Goal: Use online tool/utility: Utilize a website feature to perform a specific function

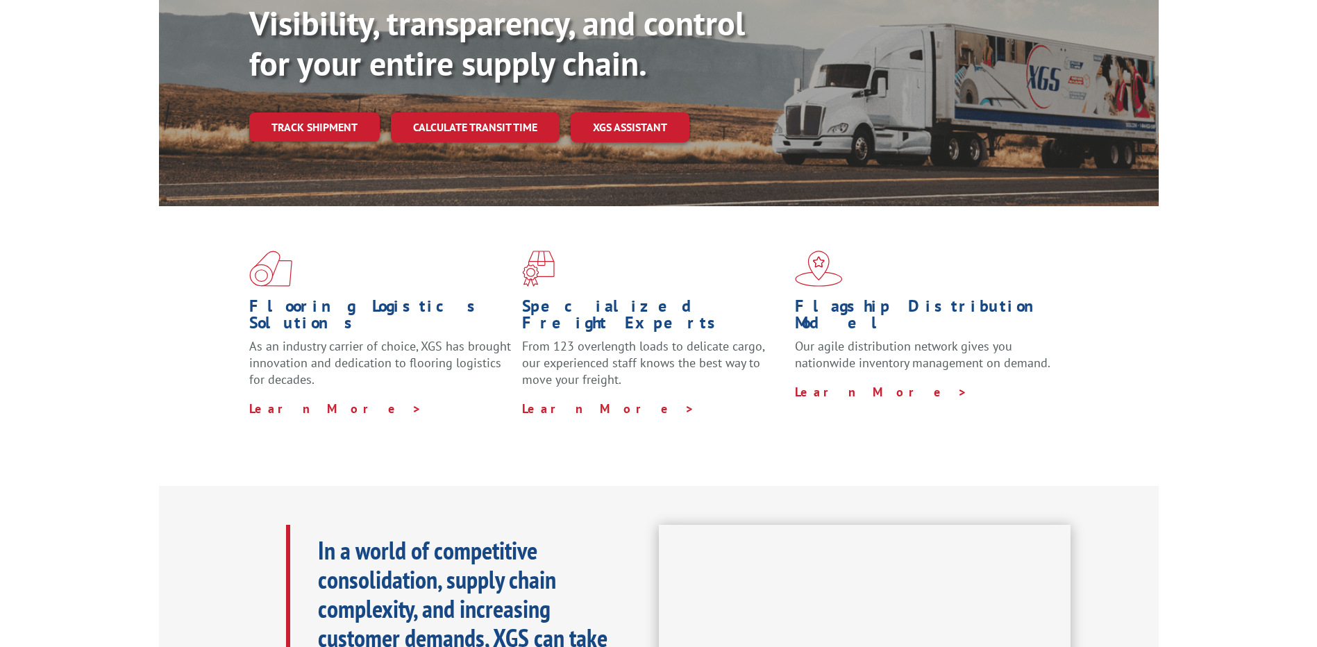
scroll to position [226, 0]
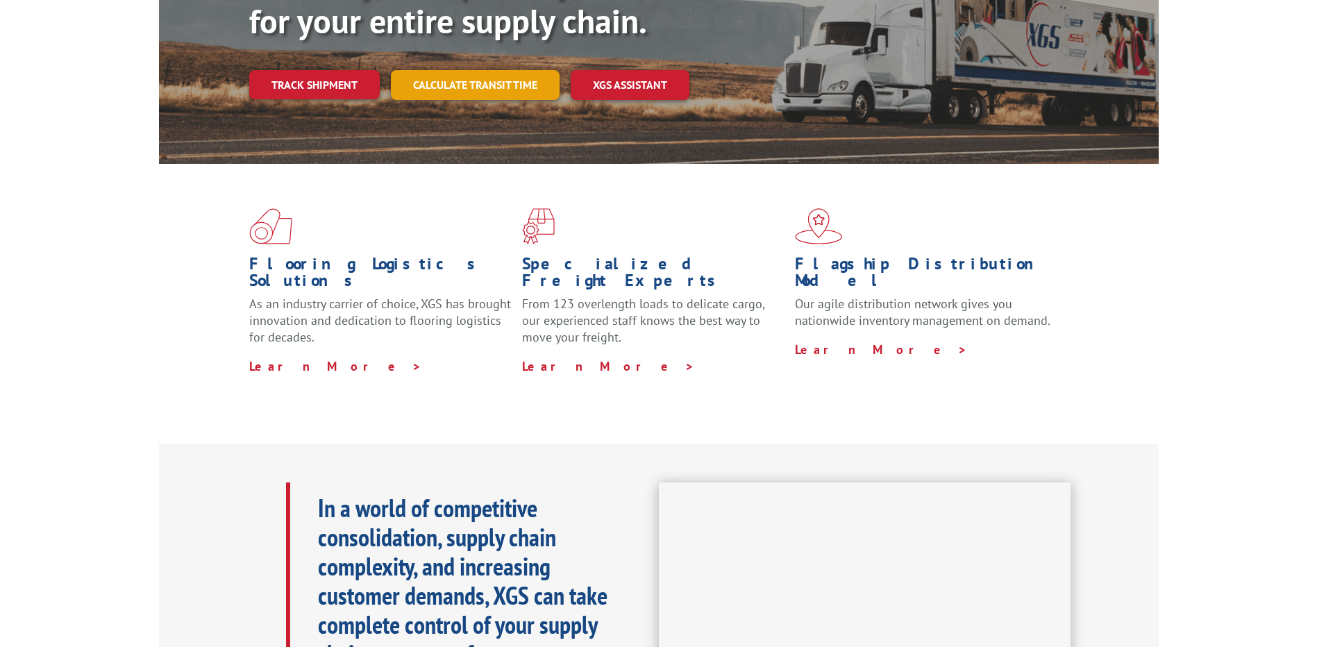
click at [496, 70] on link "Calculate transit time" at bounding box center [475, 85] width 169 height 30
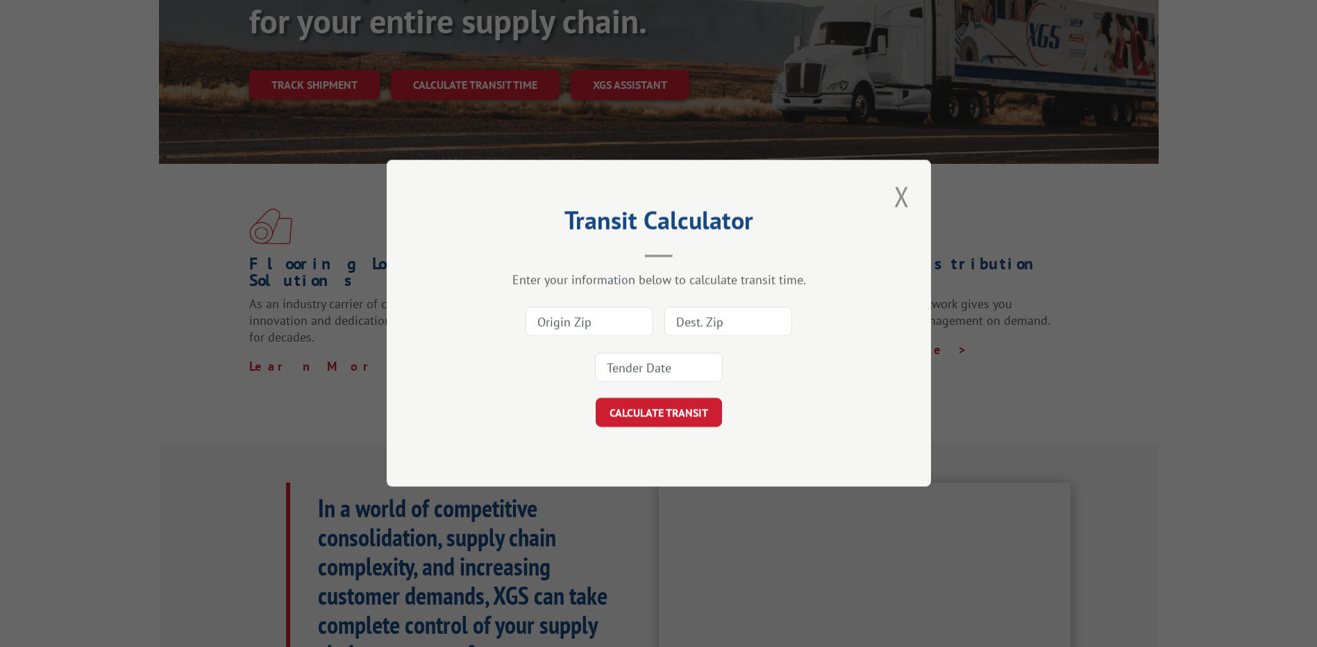
click at [589, 315] on input at bounding box center [590, 322] width 128 height 29
type input "21076"
click at [726, 321] on input at bounding box center [729, 322] width 128 height 29
type input "30720"
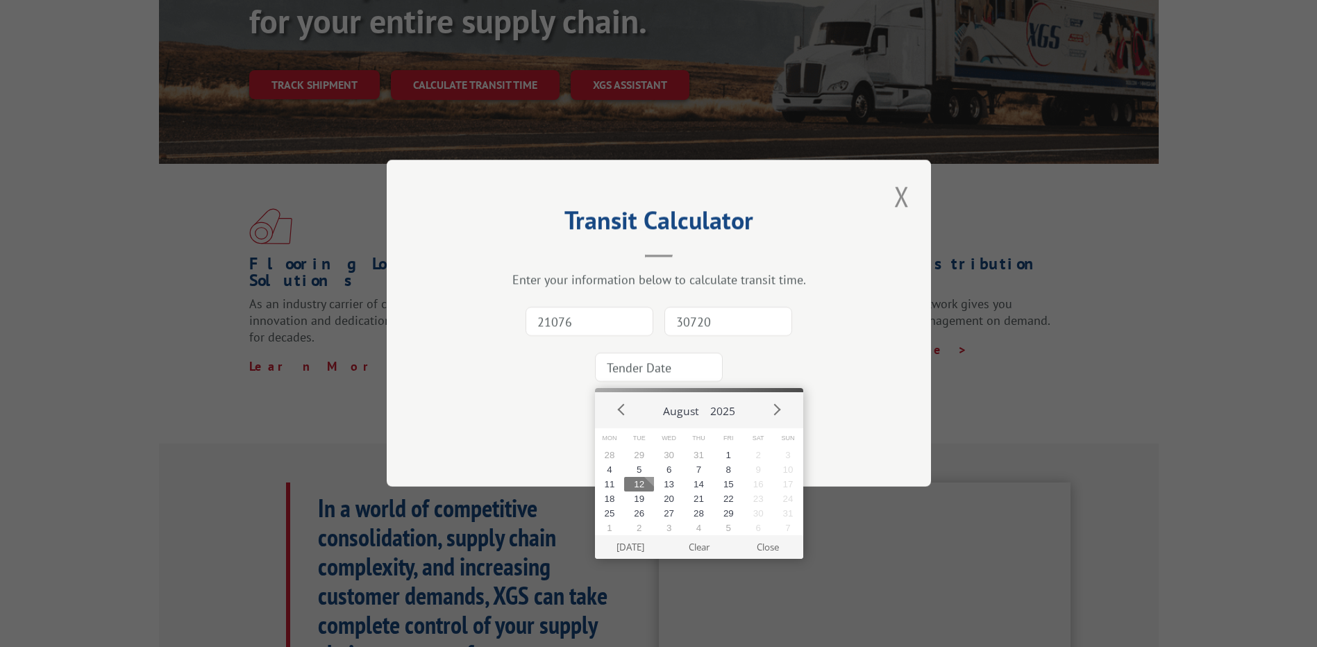
click at [682, 368] on input at bounding box center [659, 367] width 128 height 29
click at [671, 485] on button "13" at bounding box center [669, 484] width 30 height 15
type input "[DATE]"
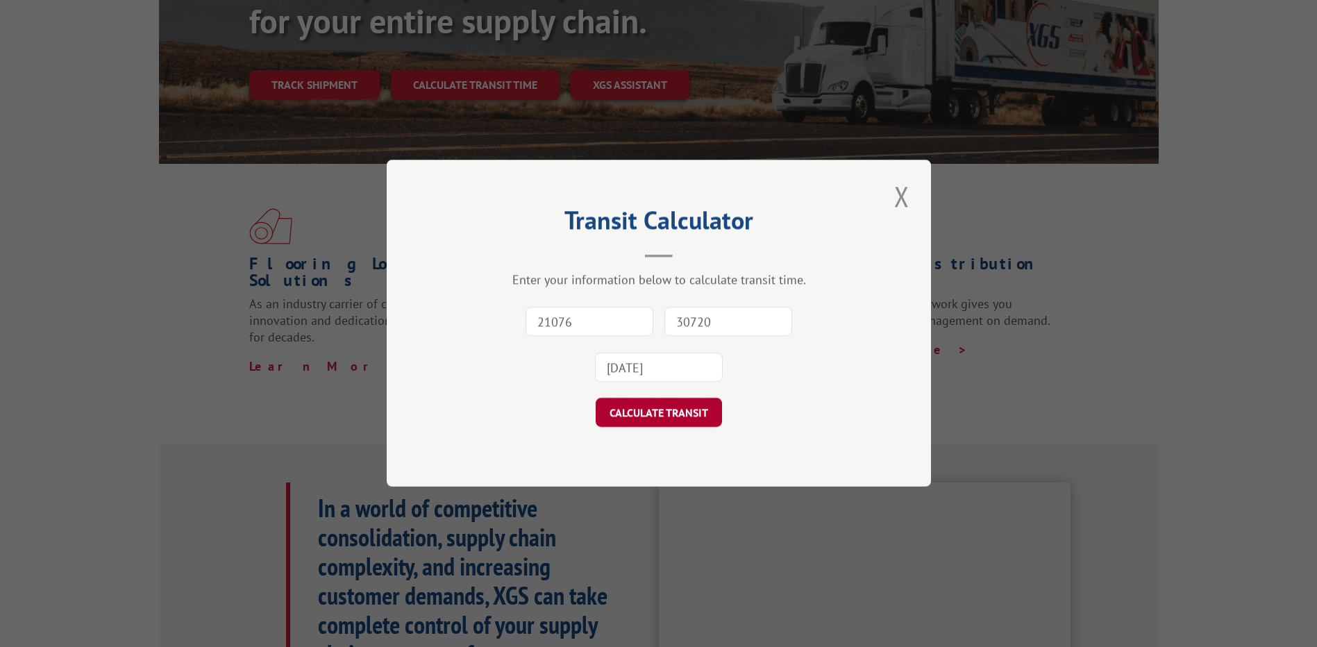
click at [658, 413] on button "CALCULATE TRANSIT" at bounding box center [659, 413] width 126 height 29
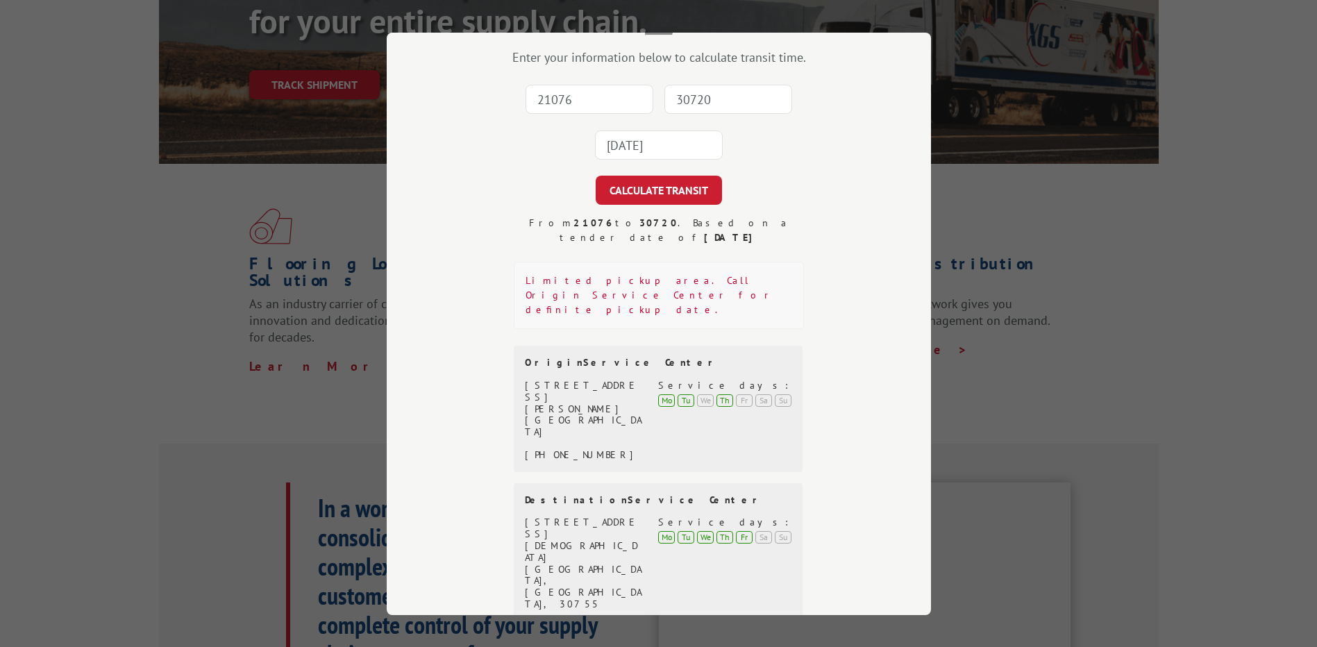
scroll to position [101, 0]
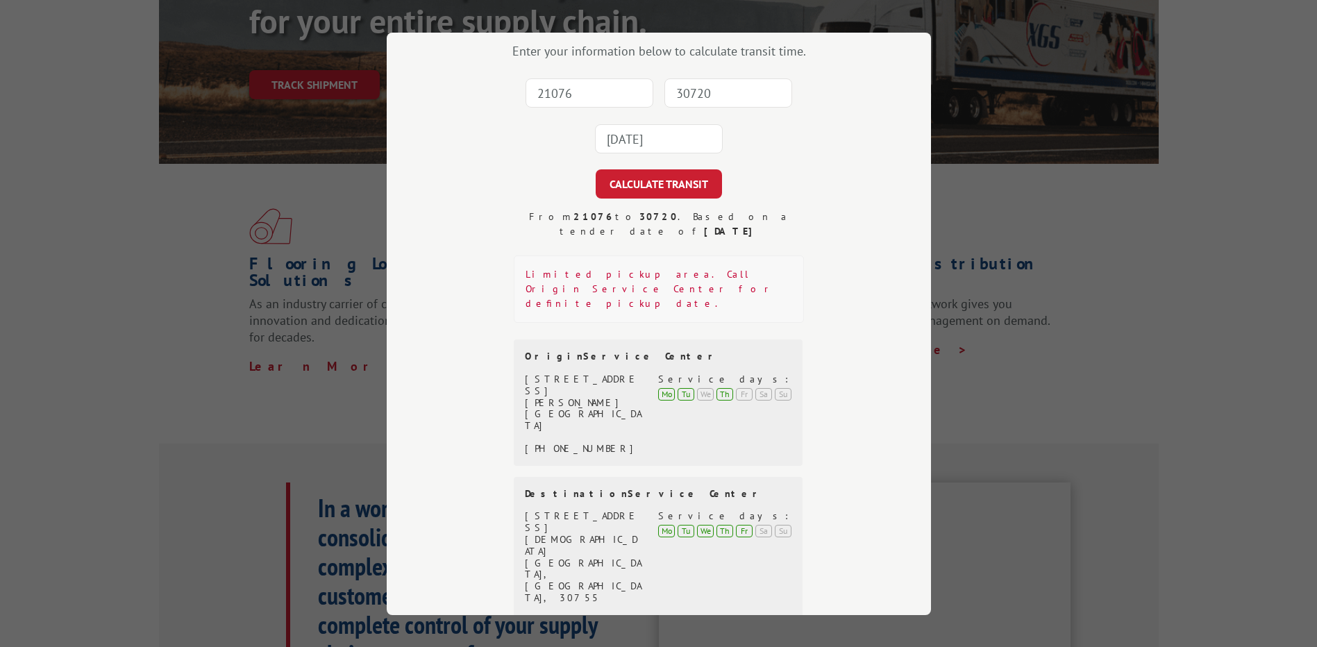
click at [1000, 218] on div "Transit Calculator Enter your information below to calculate transit time. 2107…" at bounding box center [658, 323] width 1317 height 647
click at [1142, 318] on div "Transit Calculator Enter your information below to calculate transit time. 2107…" at bounding box center [658, 323] width 1317 height 647
click at [1245, 78] on div "Transit Calculator Enter your information below to calculate transit time. 2107…" at bounding box center [658, 323] width 1317 height 647
click at [140, 121] on div "Transit Calculator Enter your information below to calculate transit time. 2107…" at bounding box center [658, 323] width 1317 height 647
